Goal: Task Accomplishment & Management: Use online tool/utility

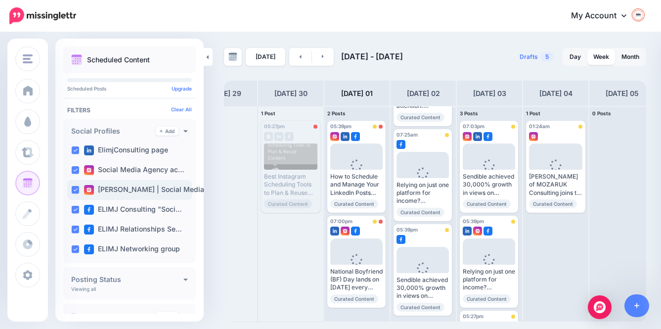
click at [135, 191] on label "Eli | Social Media St…" at bounding box center [151, 190] width 135 height 10
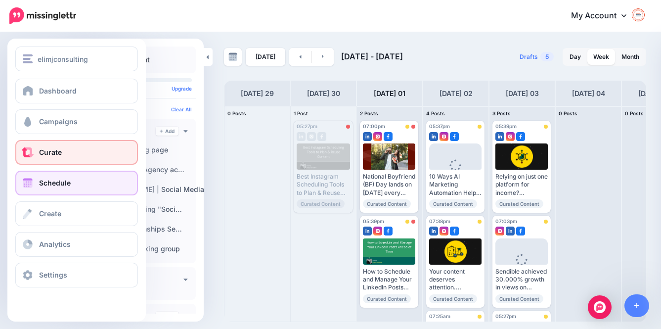
click at [54, 146] on link "Curate" at bounding box center [76, 152] width 123 height 25
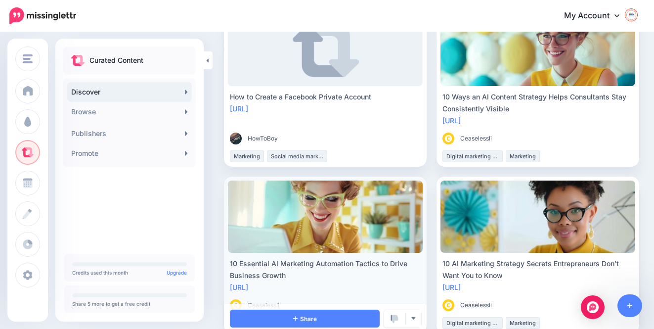
scroll to position [117, 0]
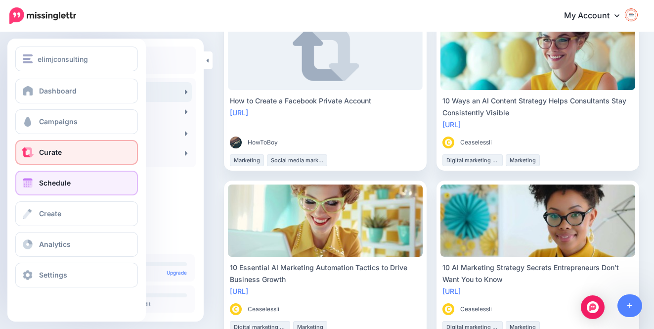
click at [42, 180] on span "Schedule" at bounding box center [55, 182] width 32 height 8
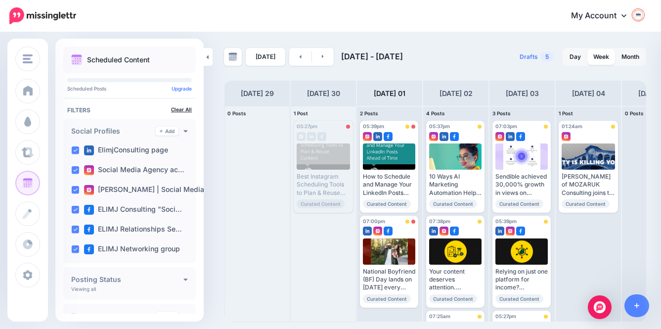
click at [172, 112] on link "Clear All" at bounding box center [181, 109] width 21 height 6
click at [174, 117] on div "Scheduled Content Scheduled Posts Upgrade Tags" at bounding box center [129, 291] width 148 height 491
click at [173, 112] on link "Clear All" at bounding box center [181, 109] width 21 height 6
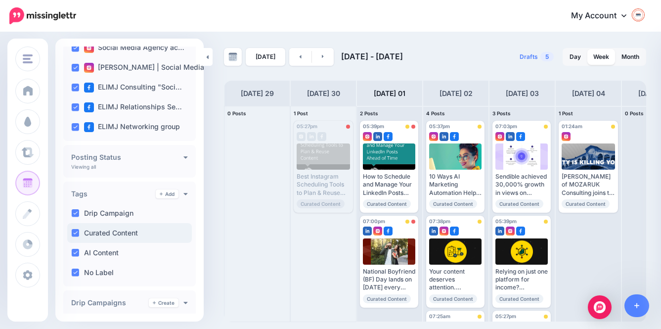
scroll to position [145, 0]
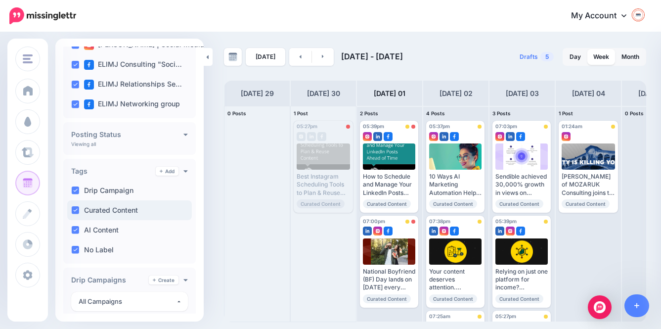
click at [75, 214] on ins at bounding box center [75, 210] width 8 height 8
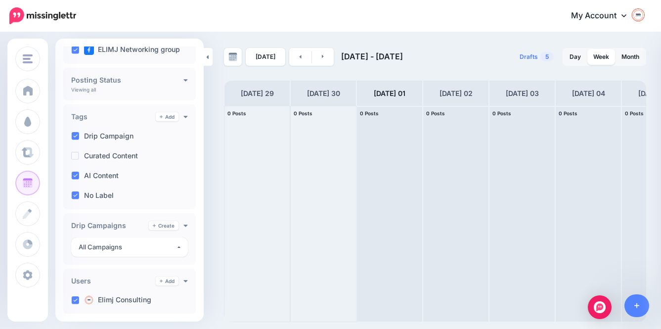
scroll to position [201, 0]
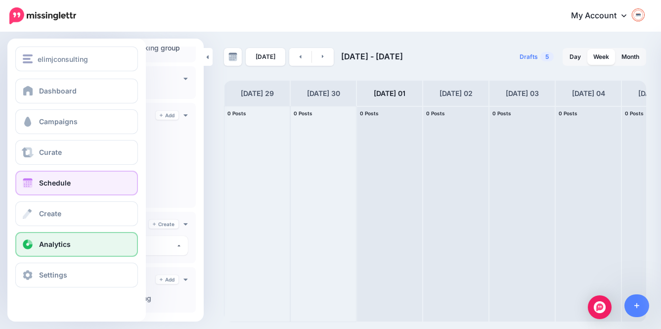
click at [49, 244] on span "Analytics" at bounding box center [55, 244] width 32 height 8
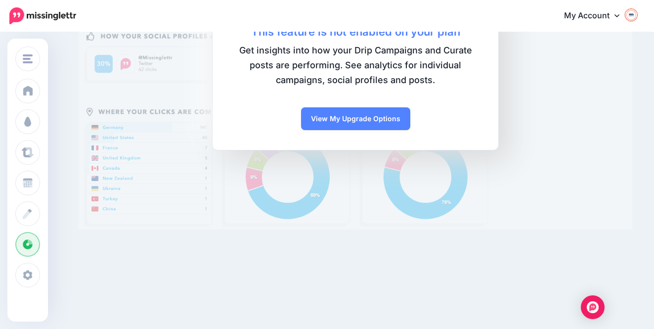
scroll to position [176, 0]
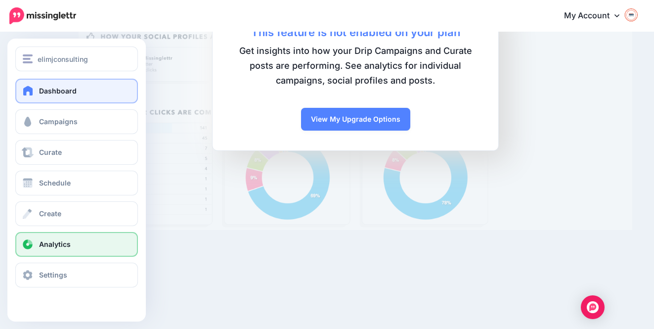
click at [56, 93] on span "Dashboard" at bounding box center [58, 91] width 38 height 8
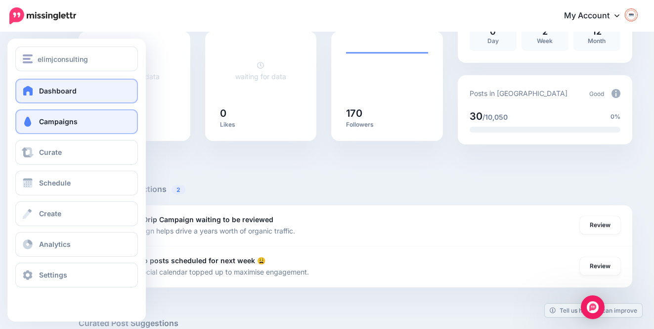
scroll to position [223, 0]
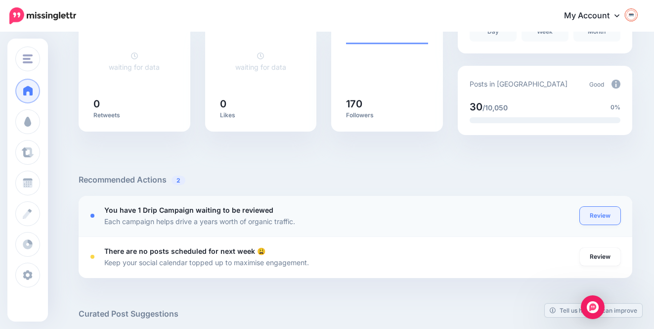
click at [603, 214] on link "Review" at bounding box center [600, 216] width 41 height 18
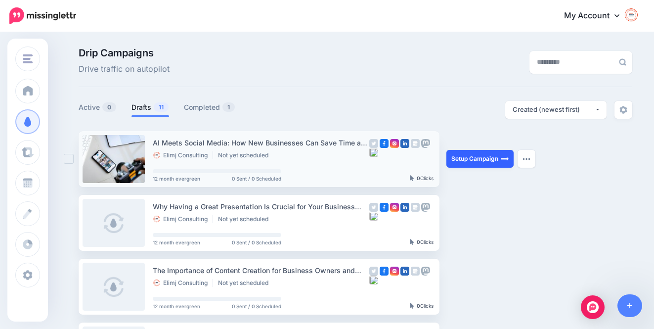
click at [475, 159] on link "Setup Campaign" at bounding box center [479, 159] width 67 height 18
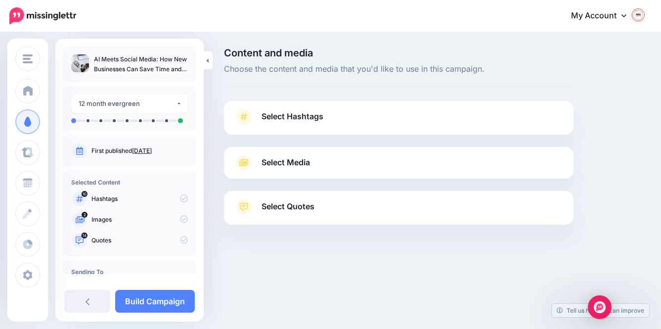
click at [290, 114] on span "Select Hashtags" at bounding box center [293, 116] width 62 height 13
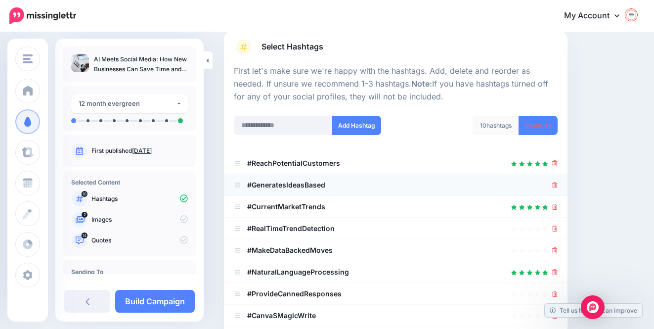
scroll to position [78, 0]
